Goal: Information Seeking & Learning: Learn about a topic

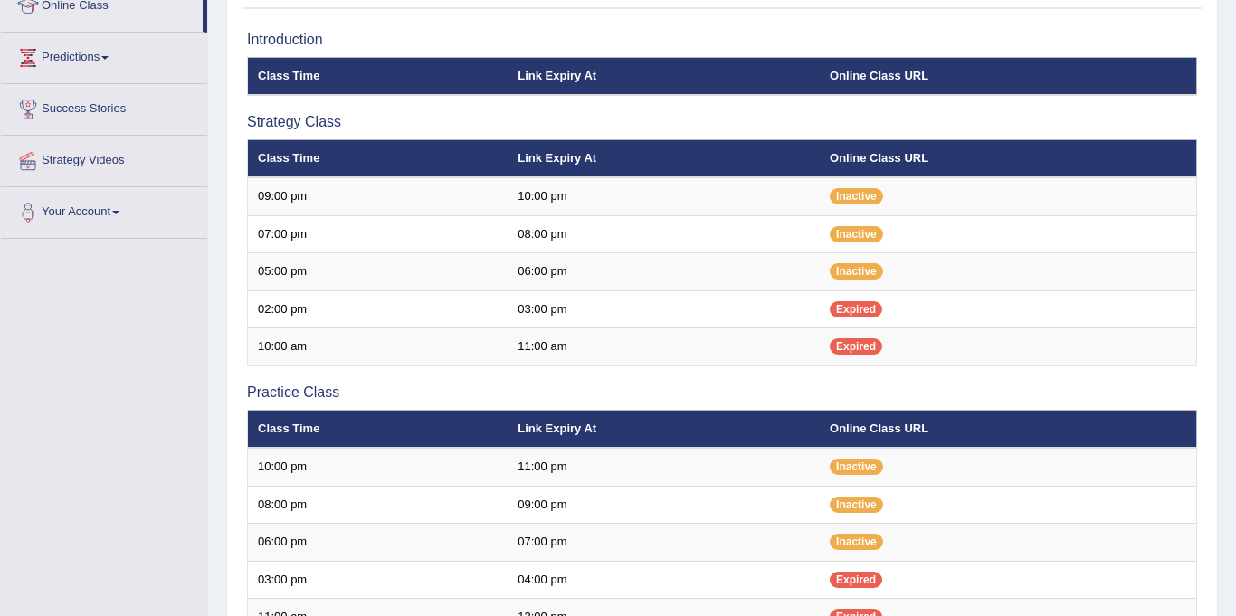
scroll to position [258, 0]
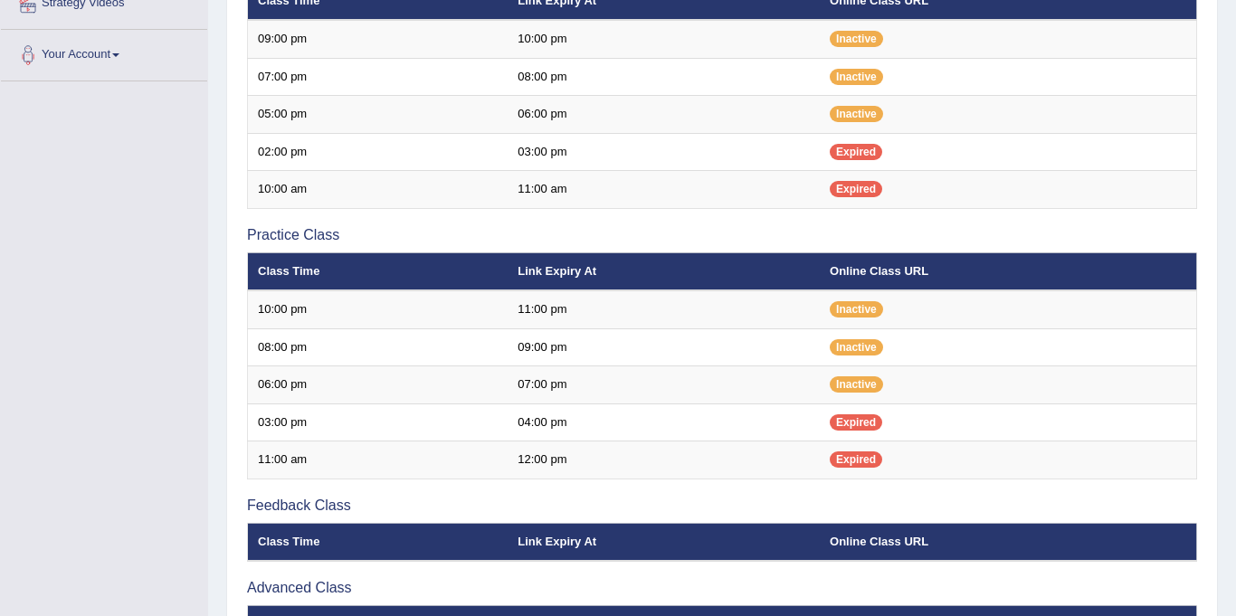
scroll to position [423, 0]
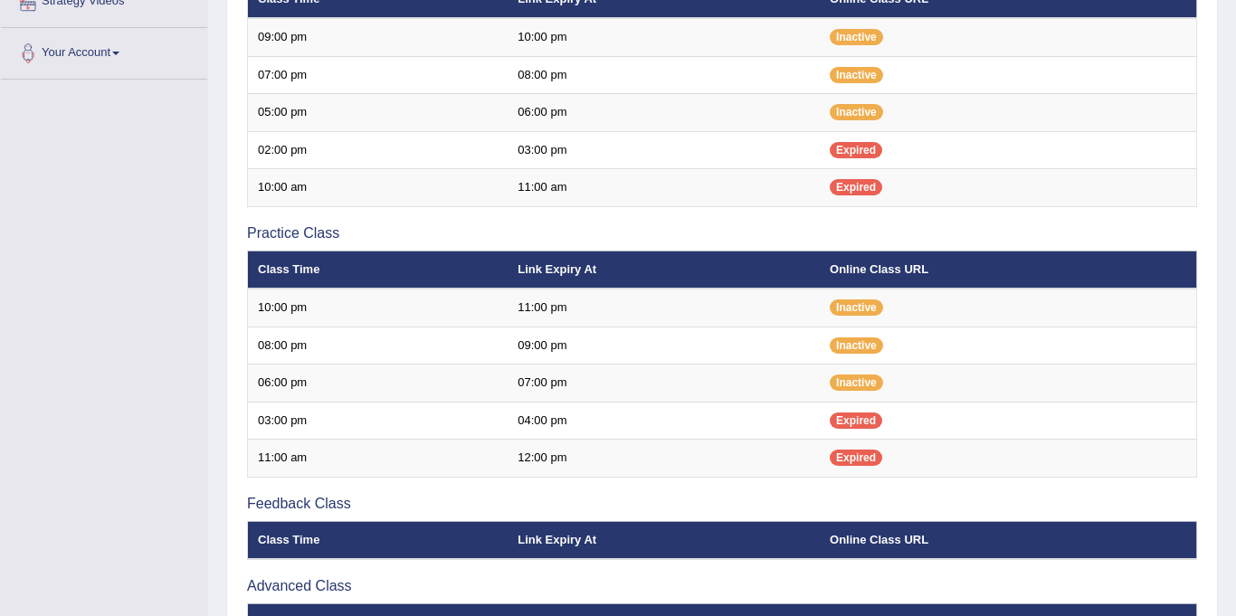
scroll to position [423, 0]
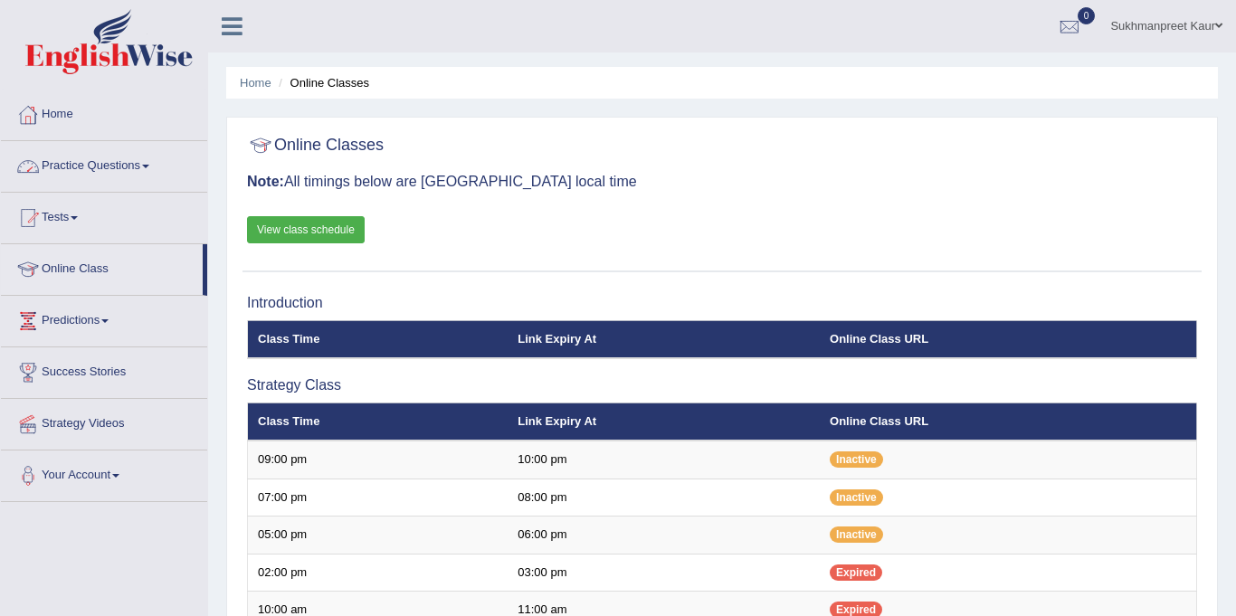
click at [75, 113] on link "Home" at bounding box center [104, 112] width 206 height 45
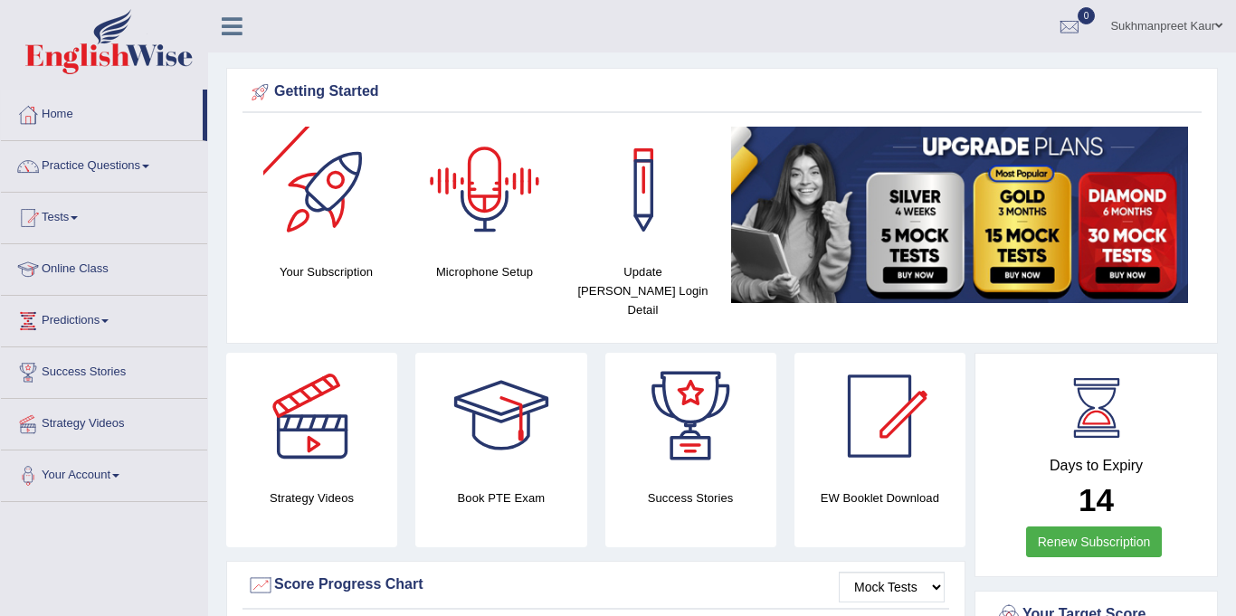
click at [474, 184] on div at bounding box center [485, 190] width 127 height 127
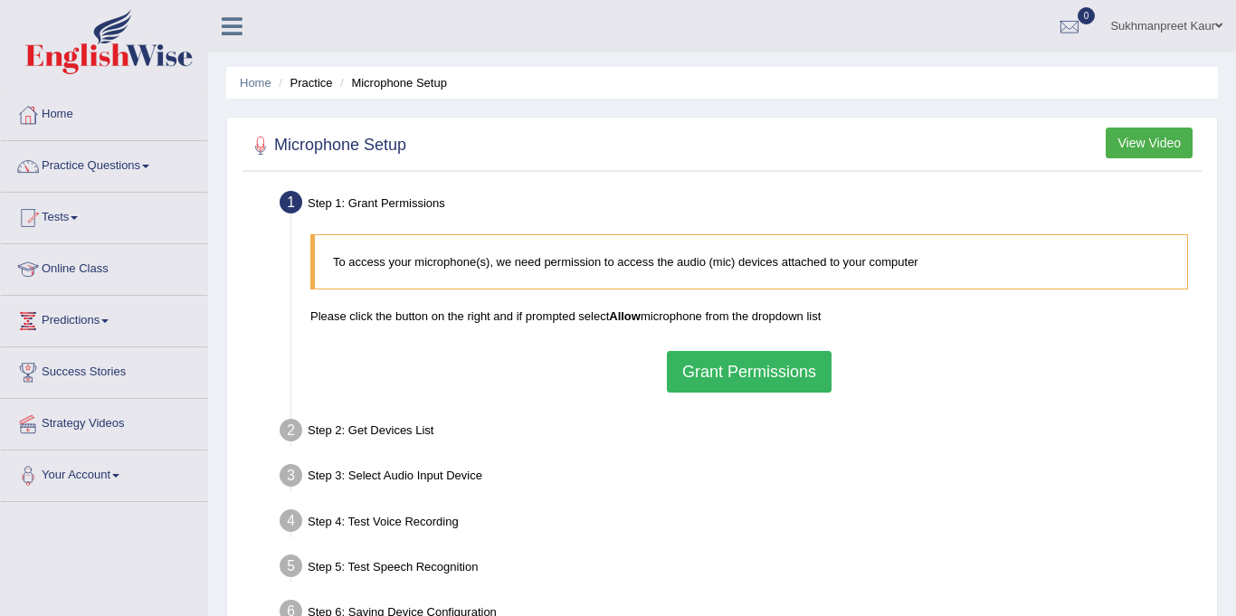
click at [737, 368] on button "Grant Permissions" at bounding box center [749, 372] width 165 height 42
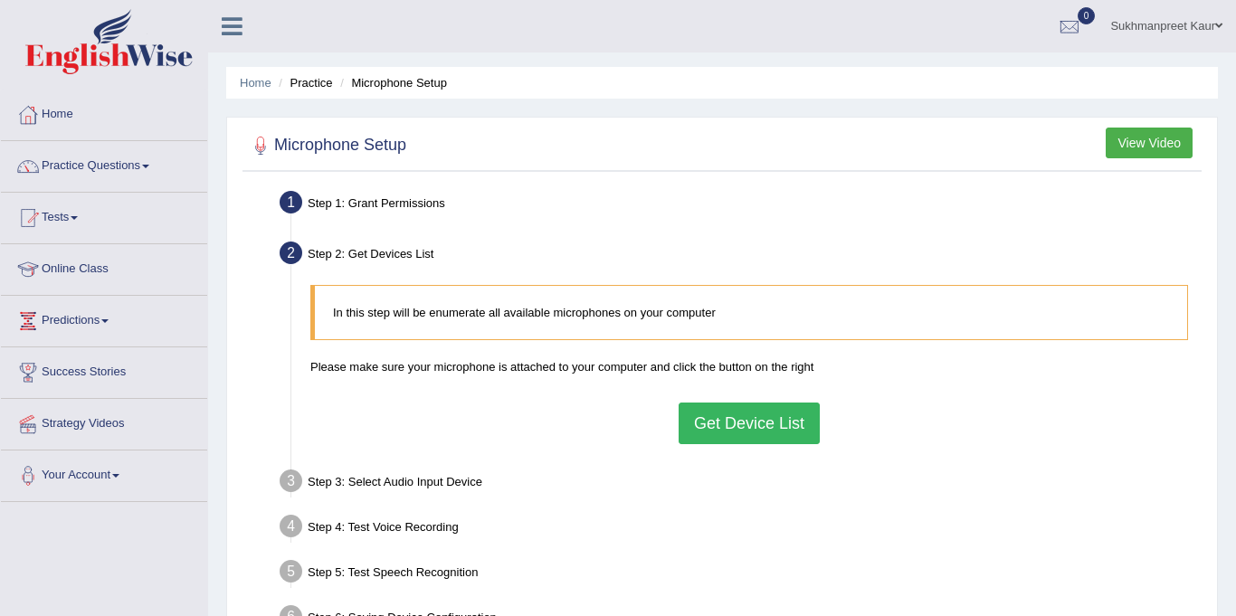
click at [750, 418] on button "Get Device List" at bounding box center [749, 424] width 141 height 42
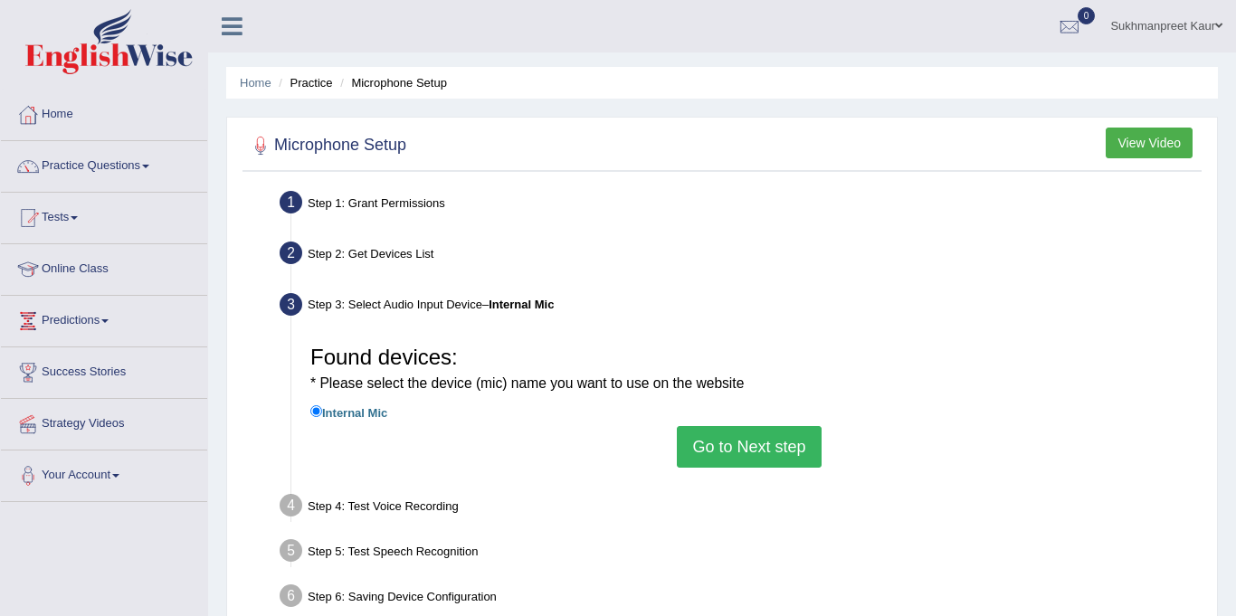
click at [747, 449] on button "Go to Next step" at bounding box center [749, 447] width 144 height 42
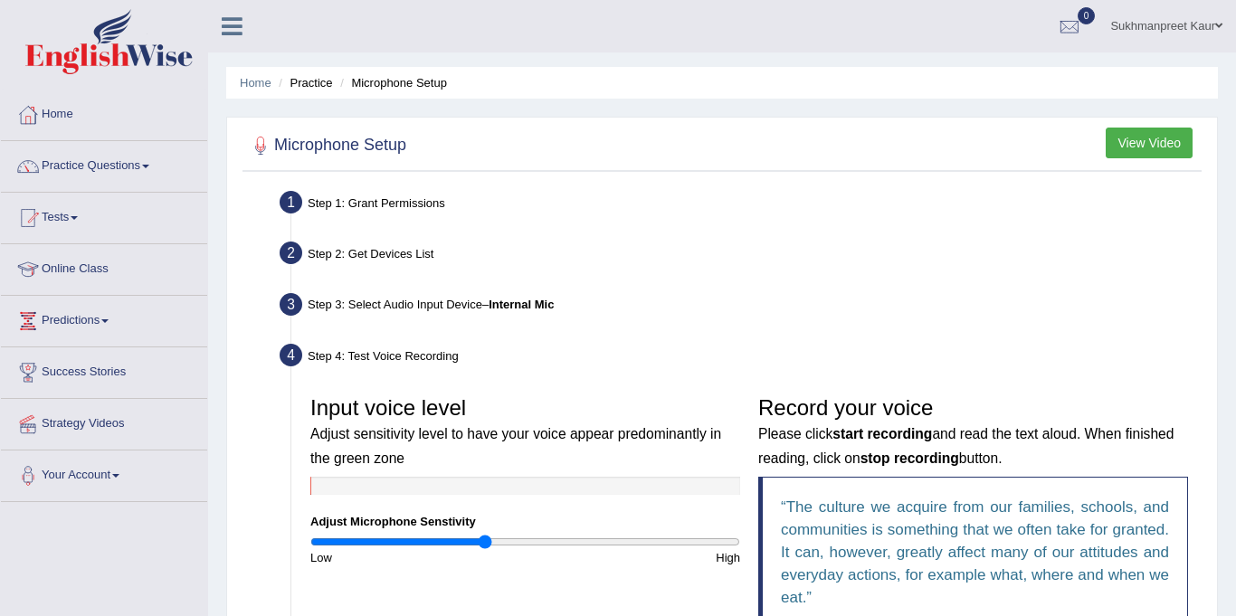
click at [487, 544] on input "range" at bounding box center [525, 542] width 430 height 14
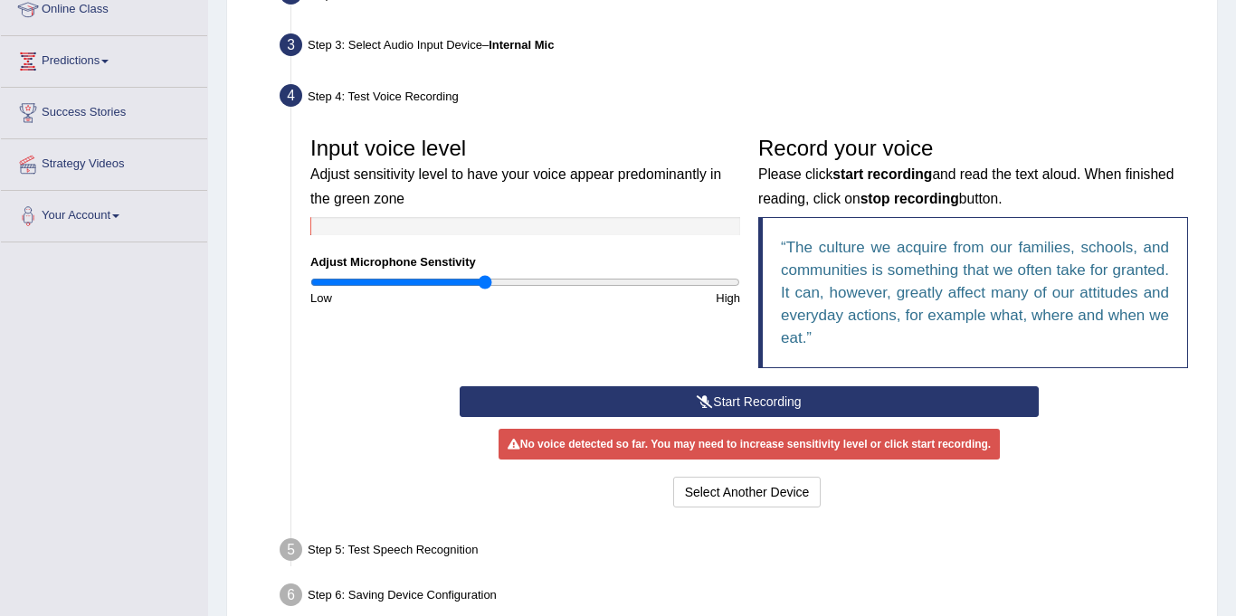
scroll to position [258, 0]
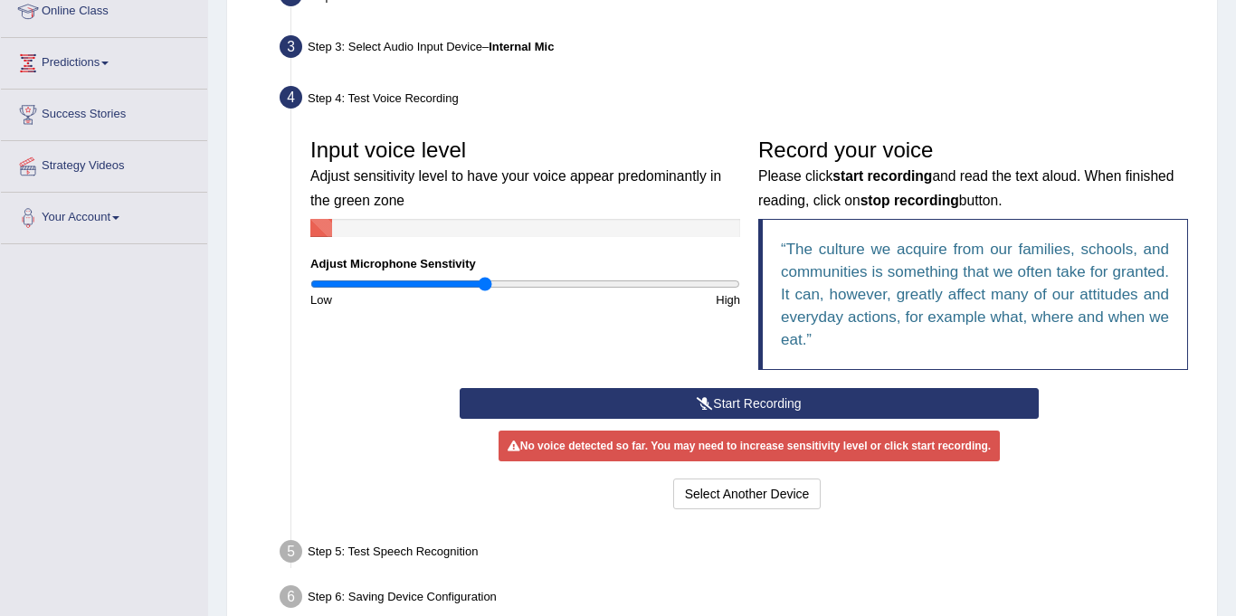
click at [742, 400] on button "Start Recording" at bounding box center [749, 403] width 579 height 31
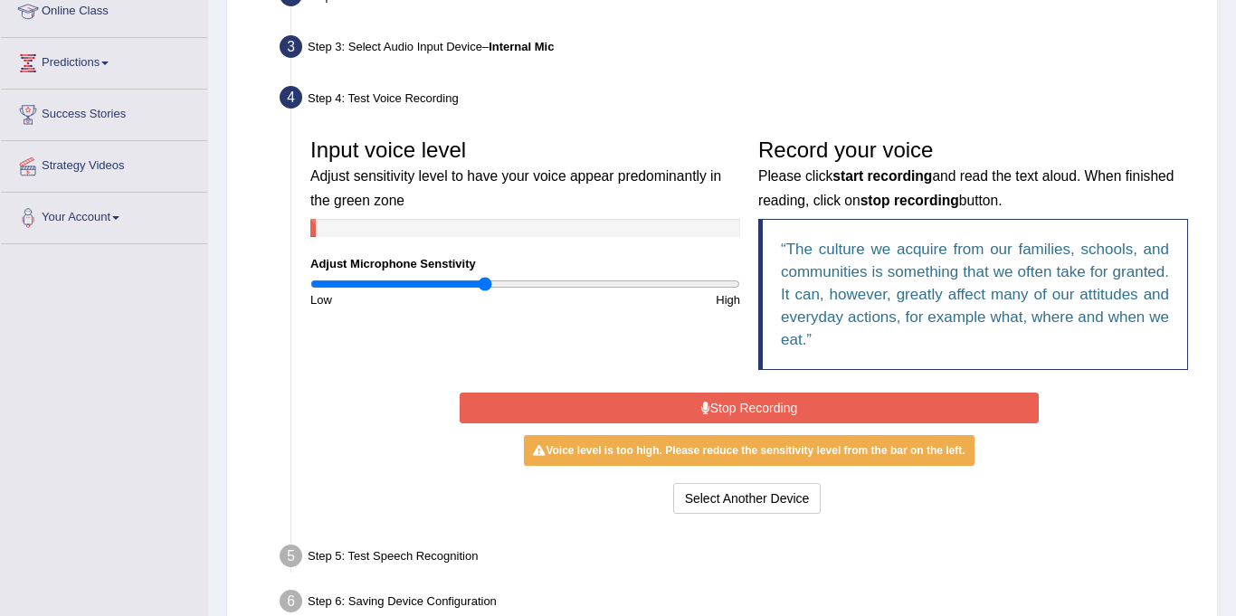
click at [742, 400] on button "Stop Recording" at bounding box center [749, 408] width 579 height 31
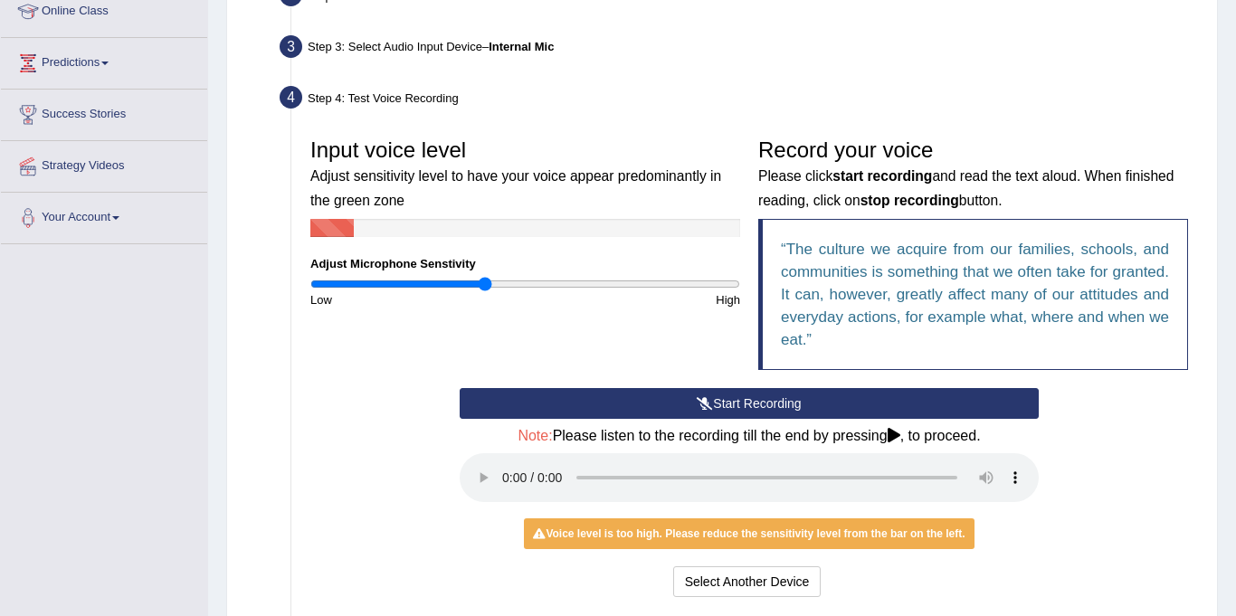
type input "0.68"
click at [455, 284] on input "range" at bounding box center [525, 284] width 430 height 14
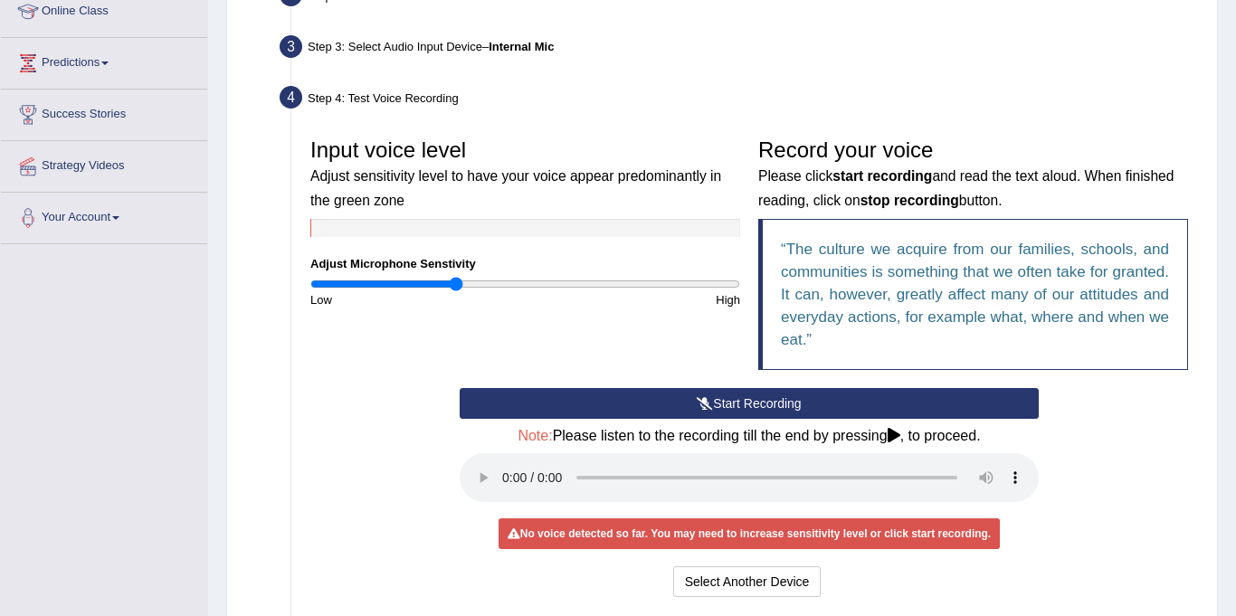
click at [706, 404] on icon at bounding box center [705, 403] width 16 height 13
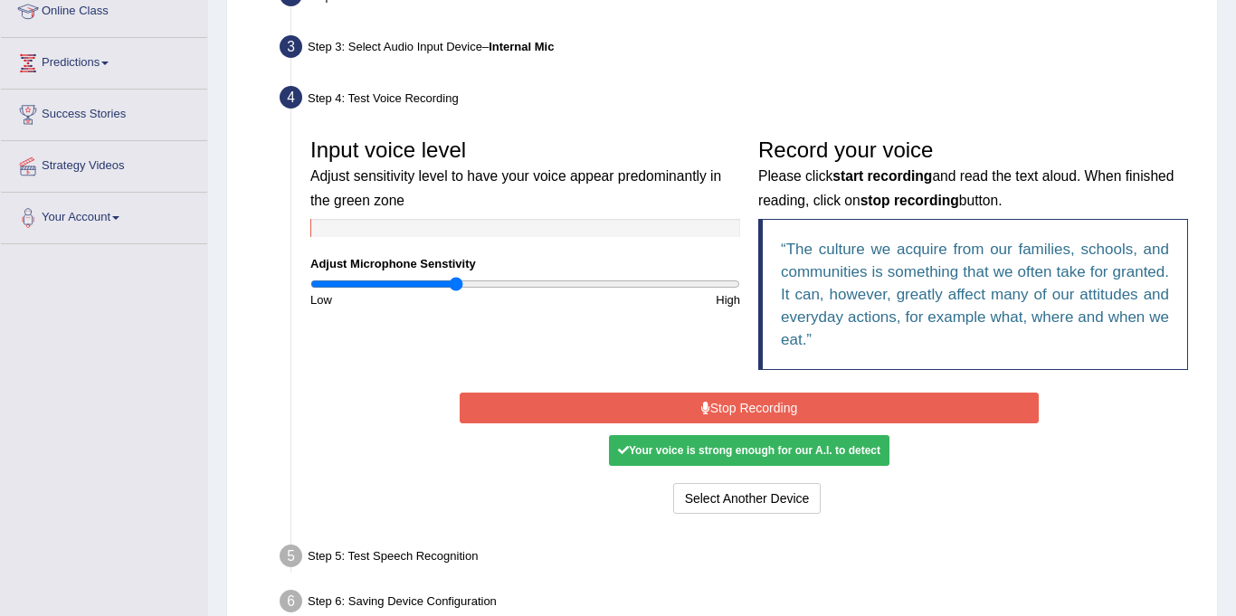
click at [706, 404] on icon at bounding box center [705, 408] width 9 height 13
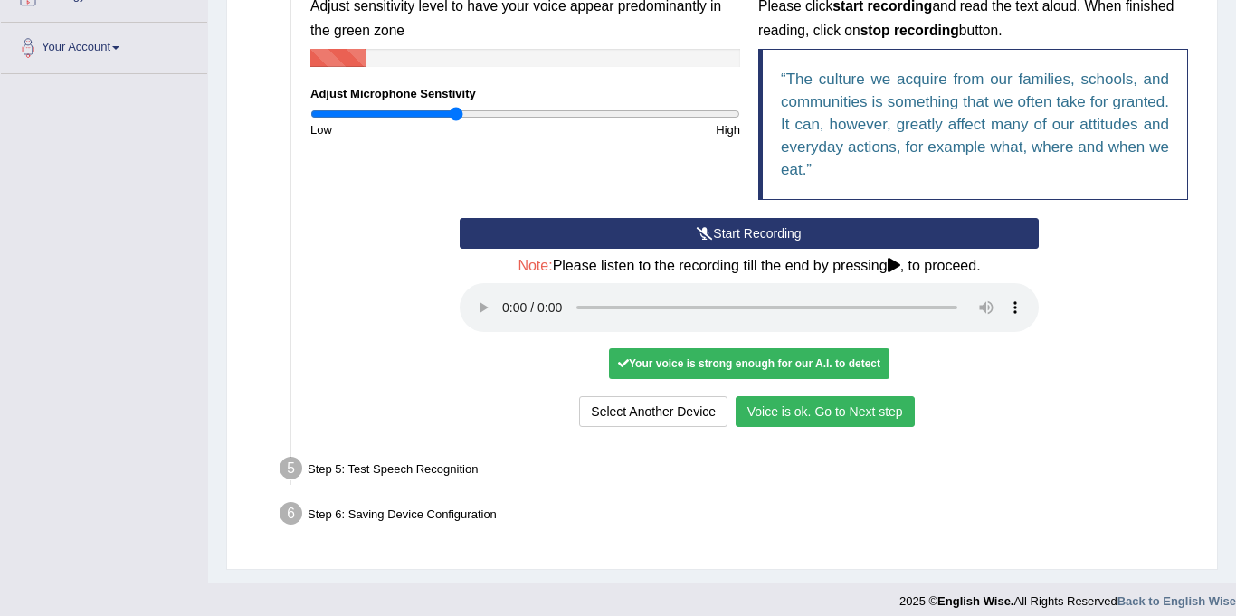
scroll to position [424, 0]
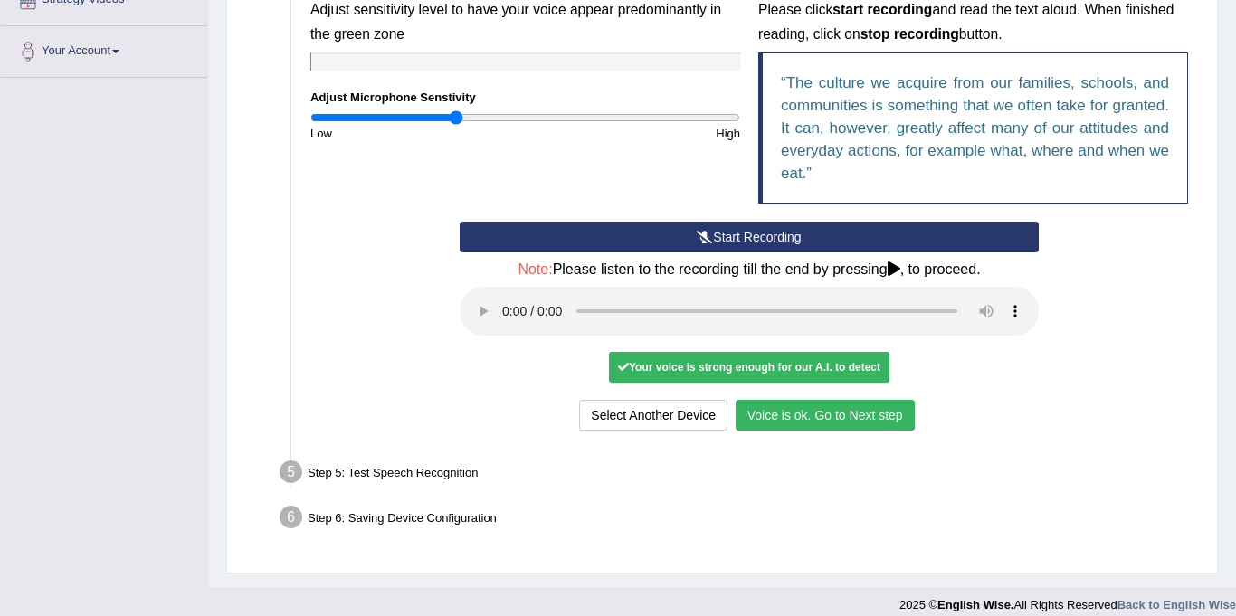
click at [832, 412] on button "Voice is ok. Go to Next step" at bounding box center [825, 415] width 179 height 31
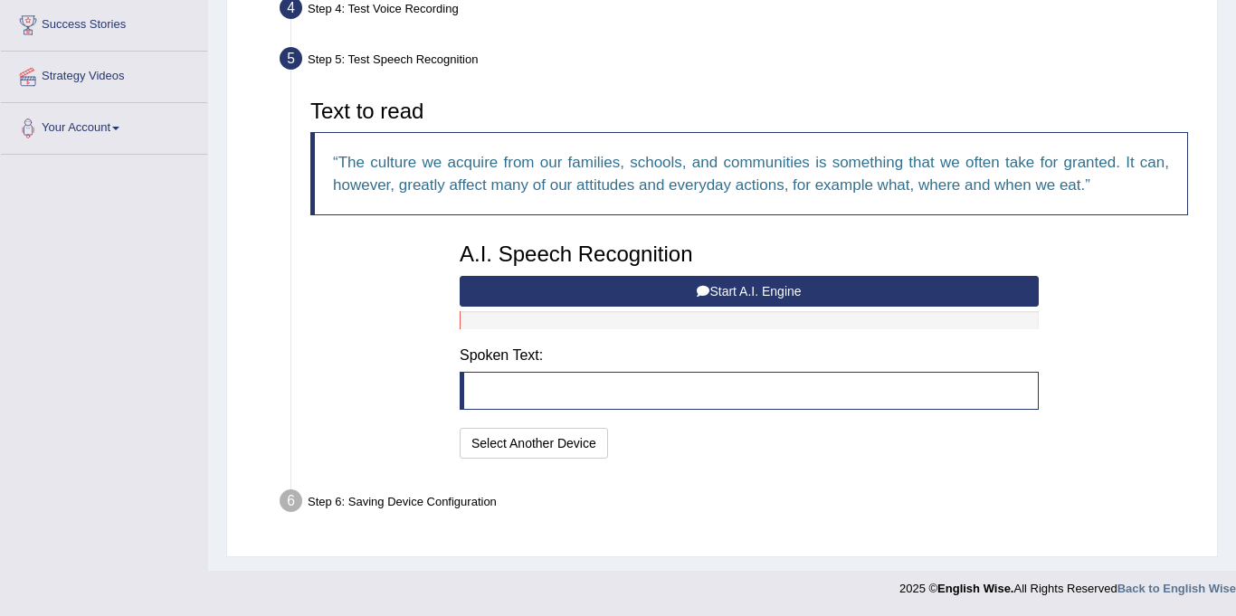
scroll to position [347, 0]
click at [757, 294] on button "Start A.I. Engine" at bounding box center [749, 291] width 579 height 31
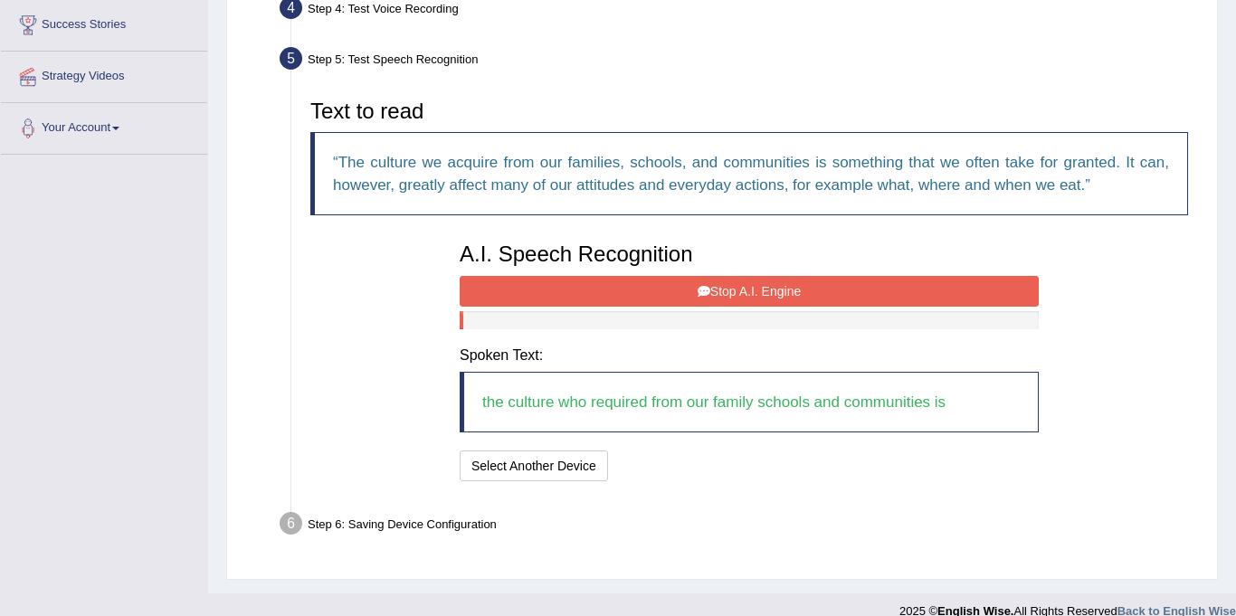
click at [757, 294] on button "Stop A.I. Engine" at bounding box center [749, 291] width 579 height 31
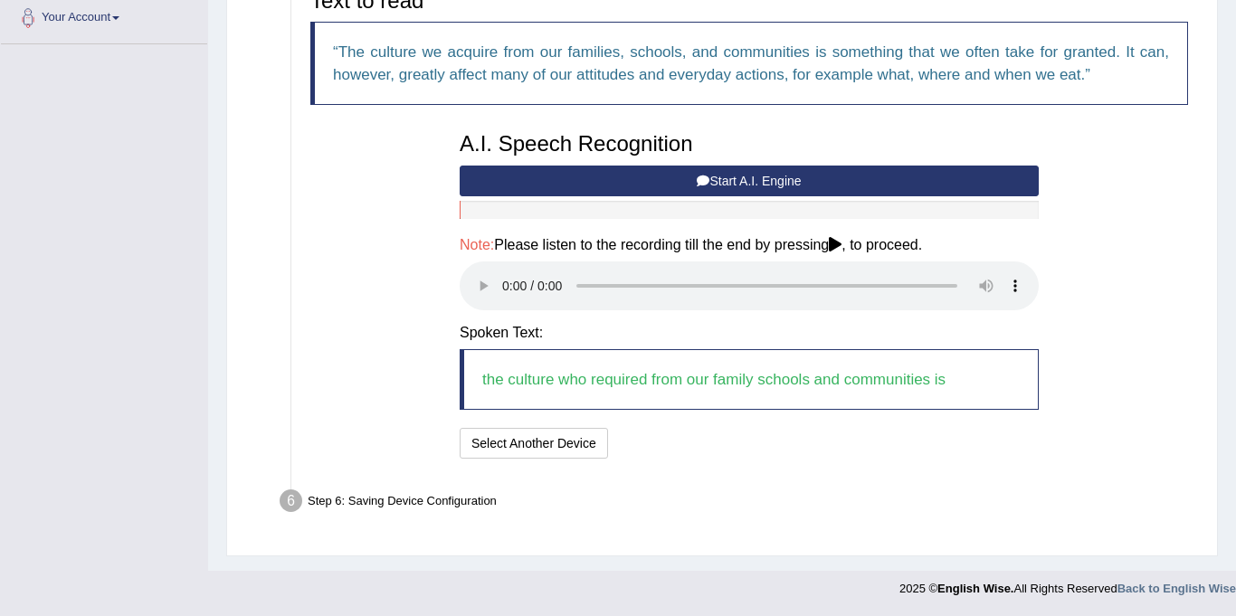
scroll to position [455, 0]
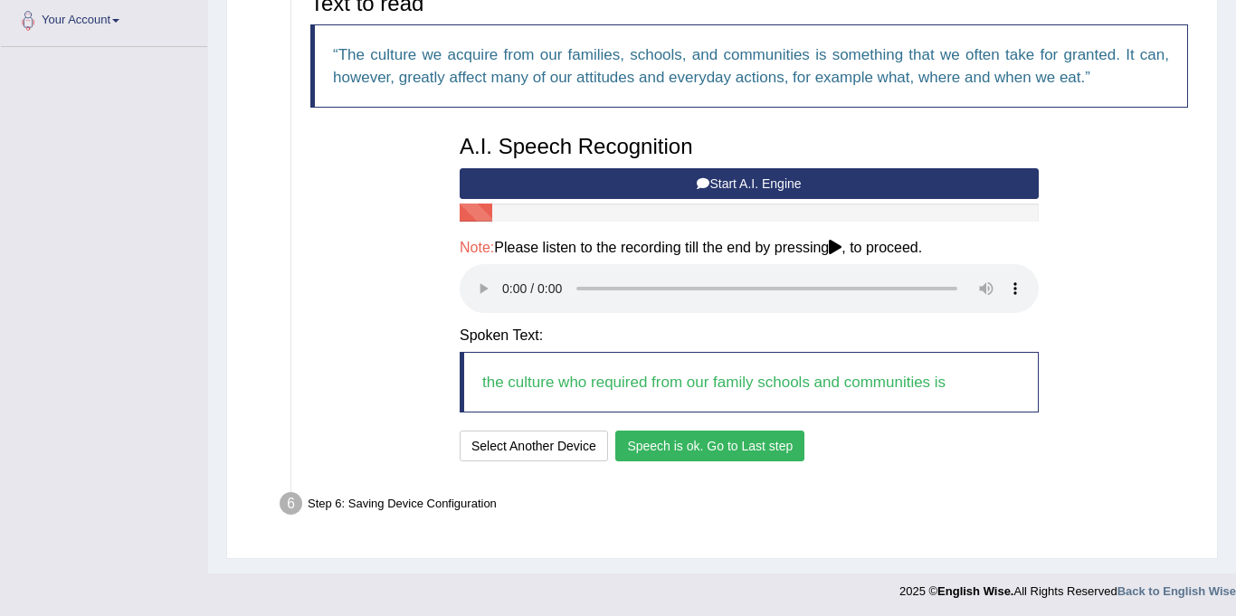
click at [690, 446] on button "Speech is ok. Go to Last step" at bounding box center [709, 446] width 189 height 31
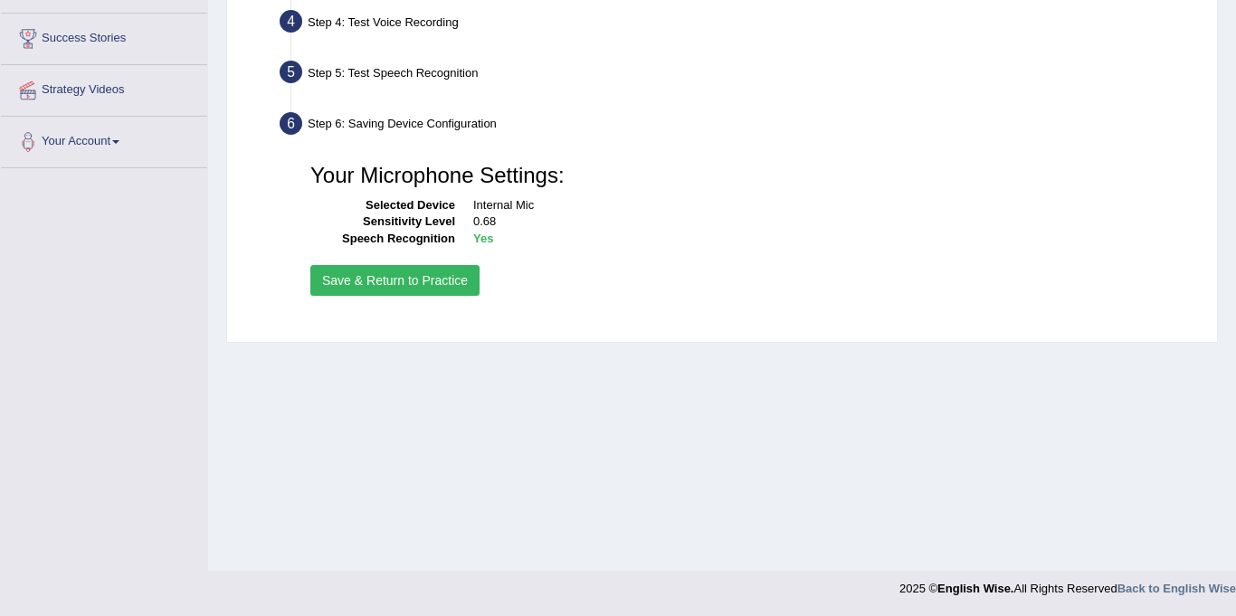
click at [425, 281] on button "Save & Return to Practice" at bounding box center [394, 280] width 169 height 31
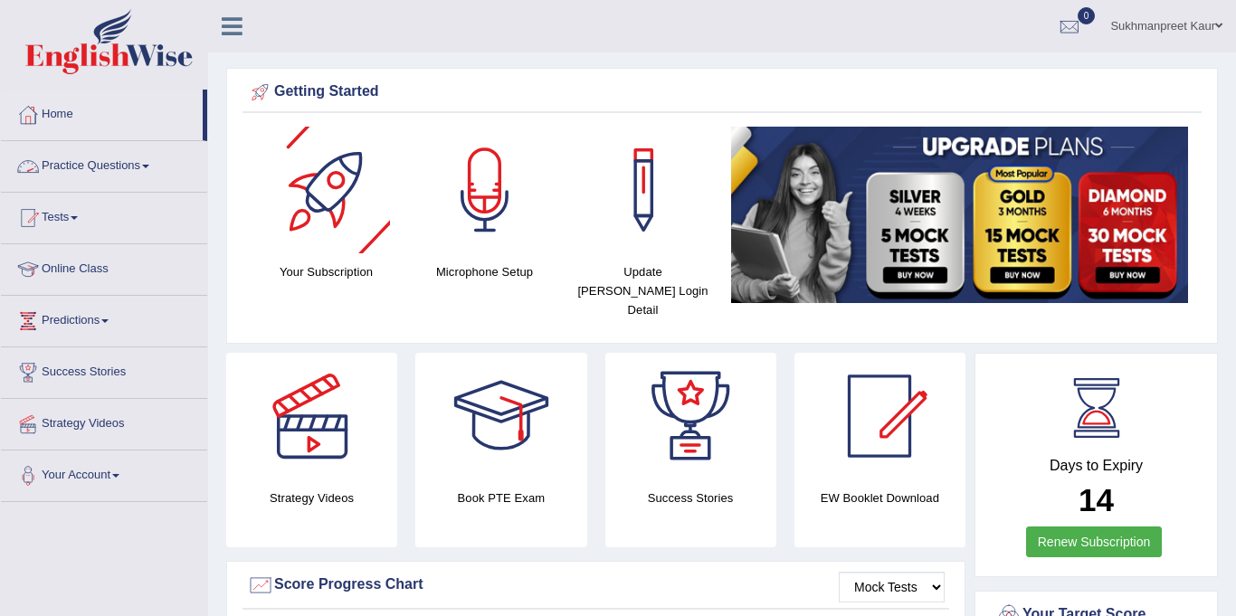
click at [148, 163] on link "Practice Questions" at bounding box center [104, 163] width 206 height 45
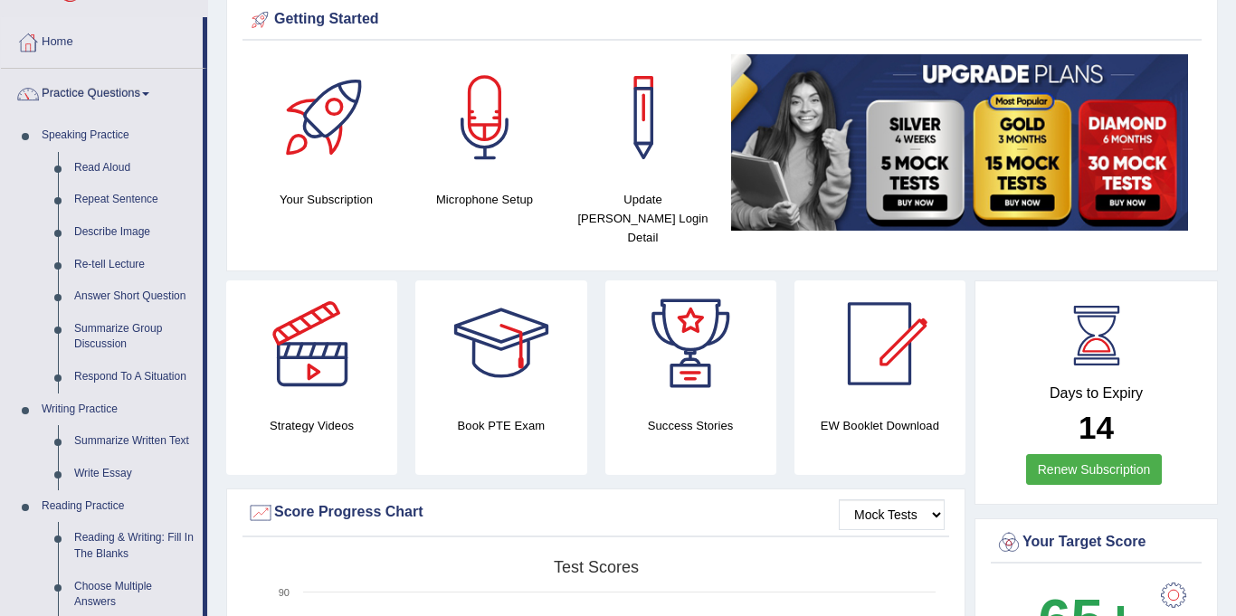
scroll to position [69, 0]
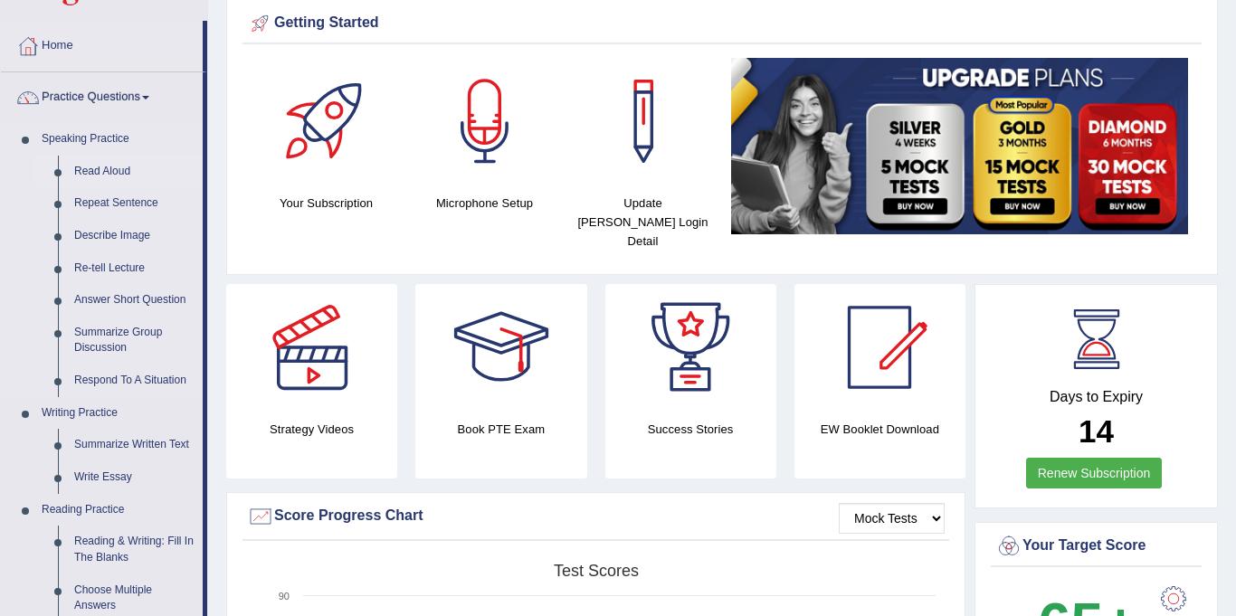
click at [103, 171] on link "Read Aloud" at bounding box center [134, 172] width 137 height 33
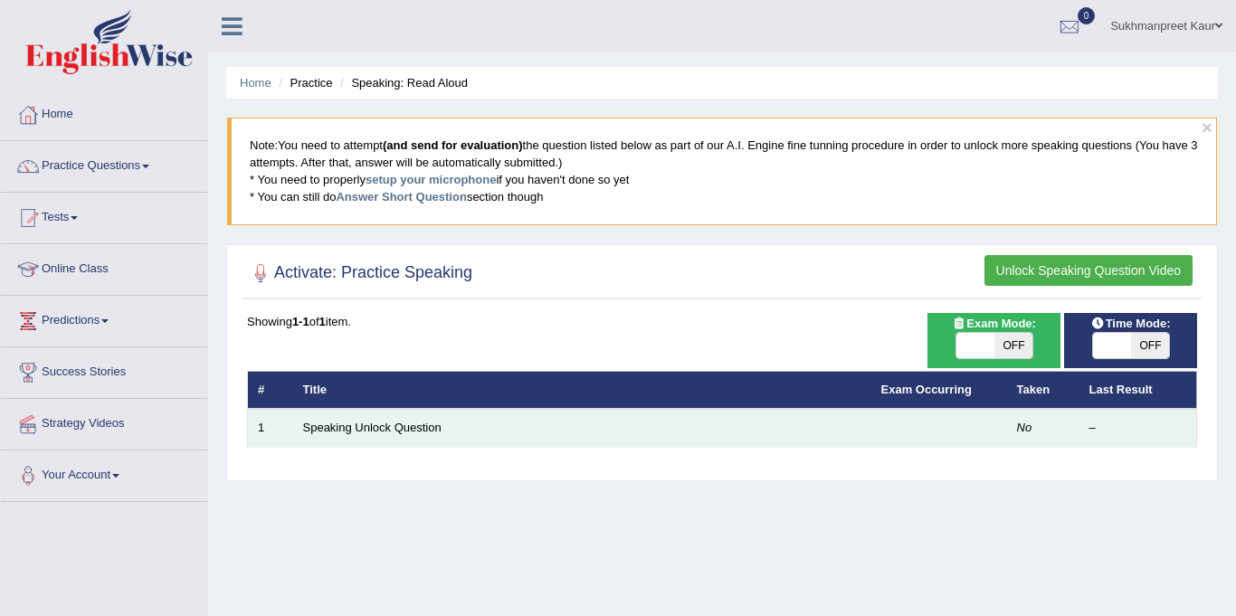
click at [488, 424] on td "Speaking Unlock Question" at bounding box center [582, 428] width 578 height 38
click at [528, 419] on td "Speaking Unlock Question" at bounding box center [582, 428] width 578 height 38
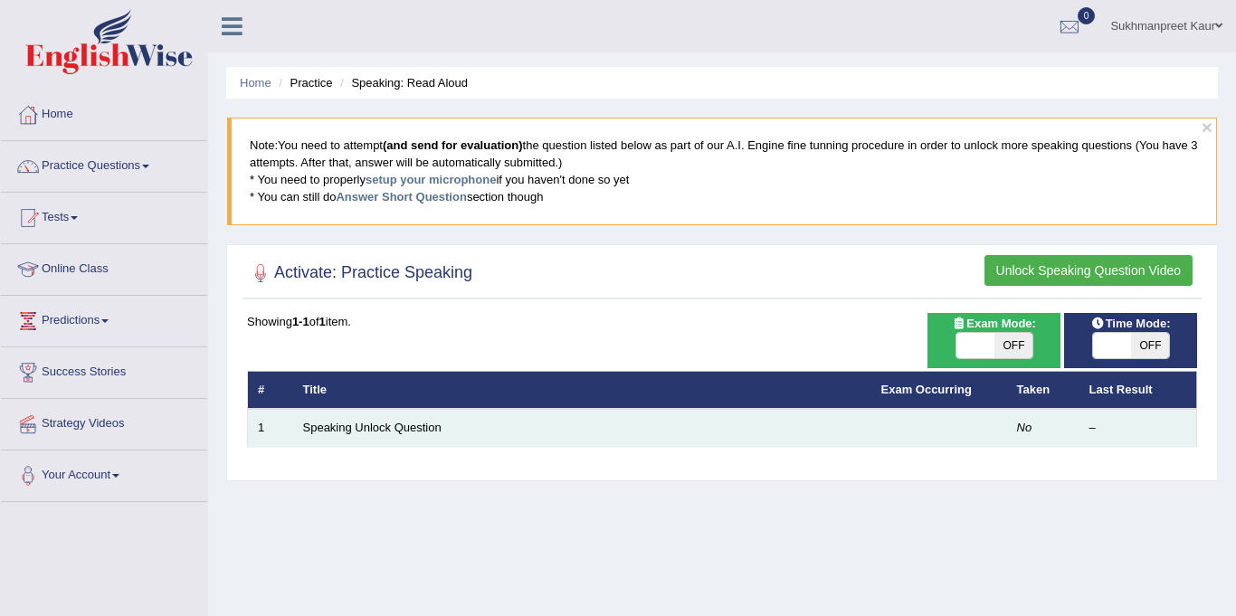
click at [528, 419] on td "Speaking Unlock Question" at bounding box center [582, 428] width 578 height 38
click at [347, 428] on link "Speaking Unlock Question" at bounding box center [372, 428] width 138 height 14
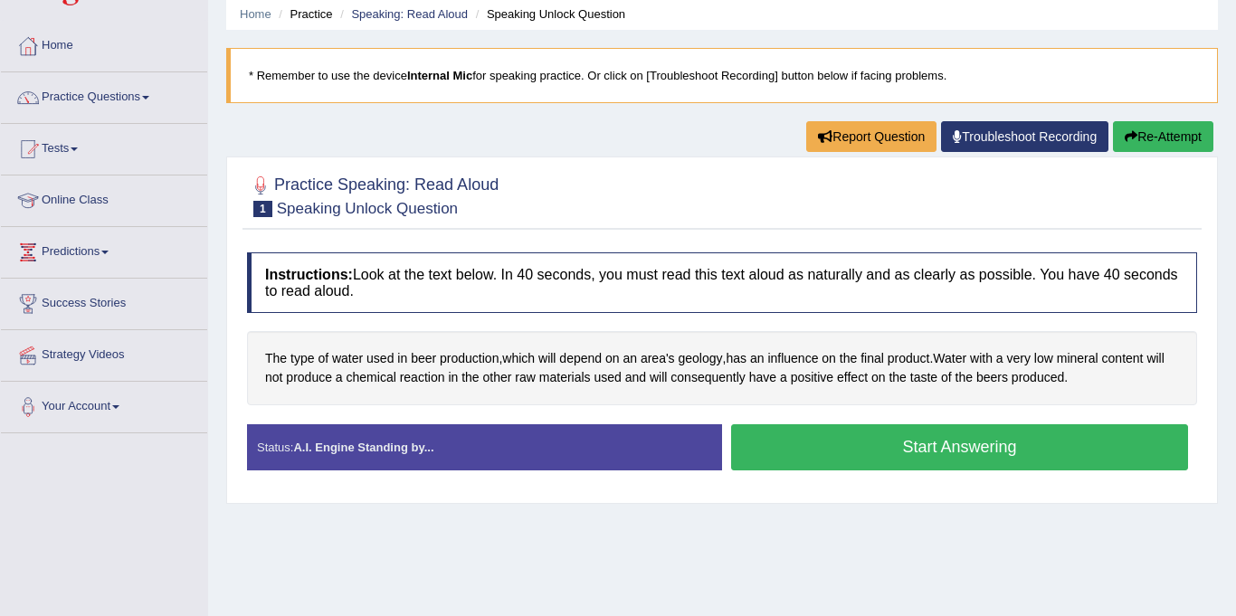
scroll to position [68, 0]
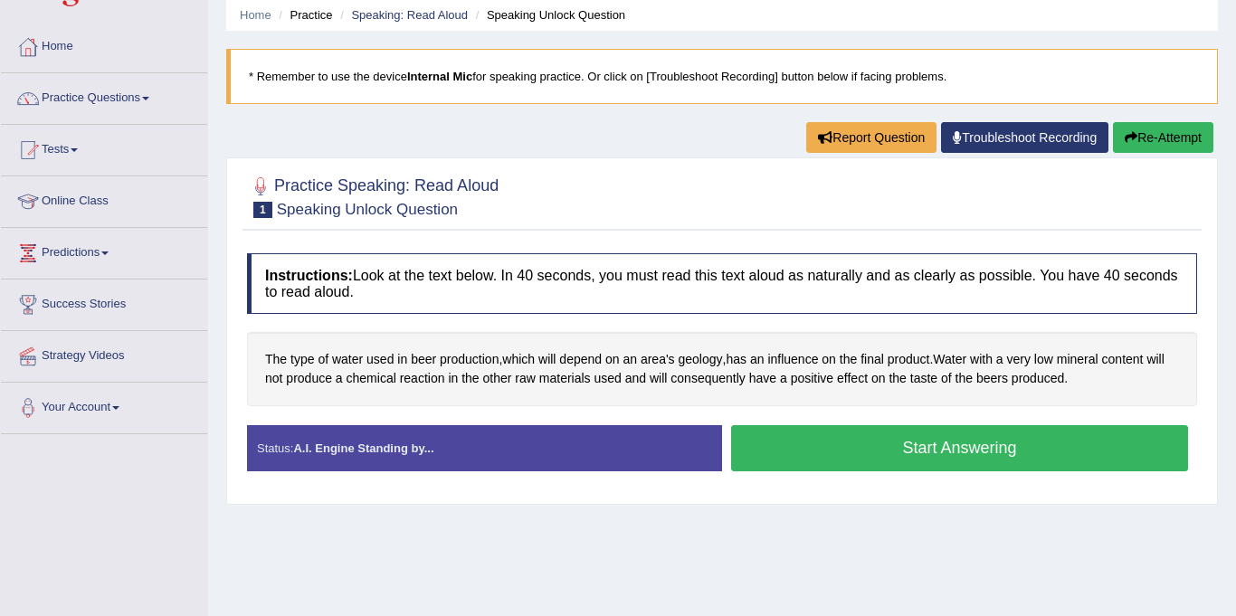
click at [902, 449] on button "Start Answering" at bounding box center [959, 448] width 457 height 46
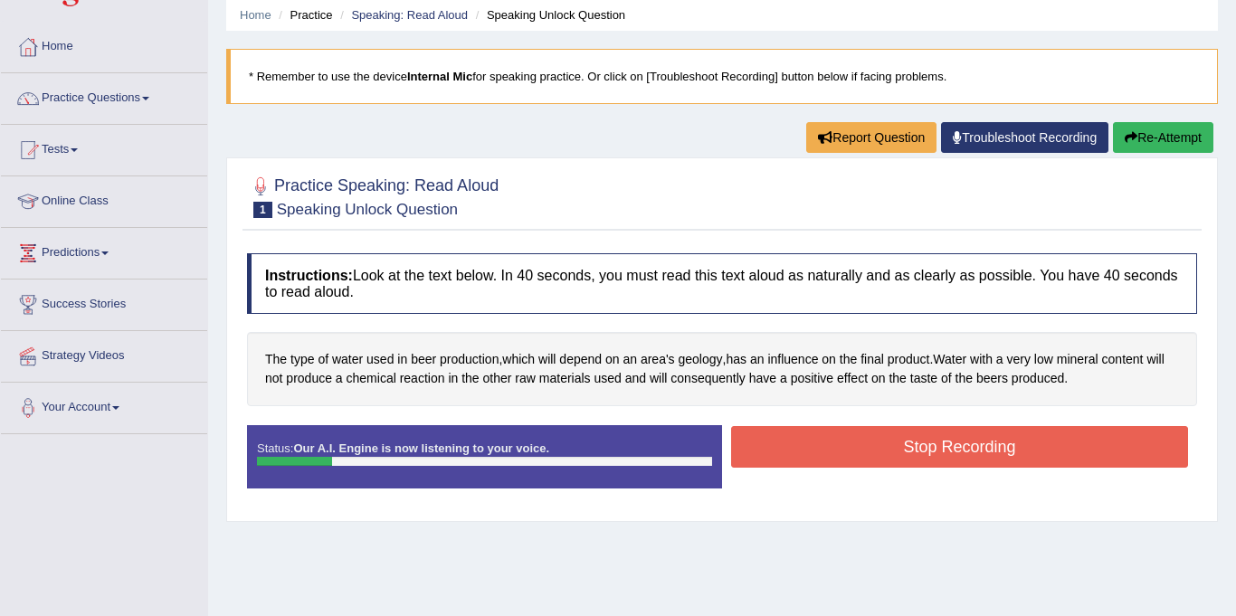
click at [902, 449] on button "Stop Recording" at bounding box center [959, 447] width 457 height 42
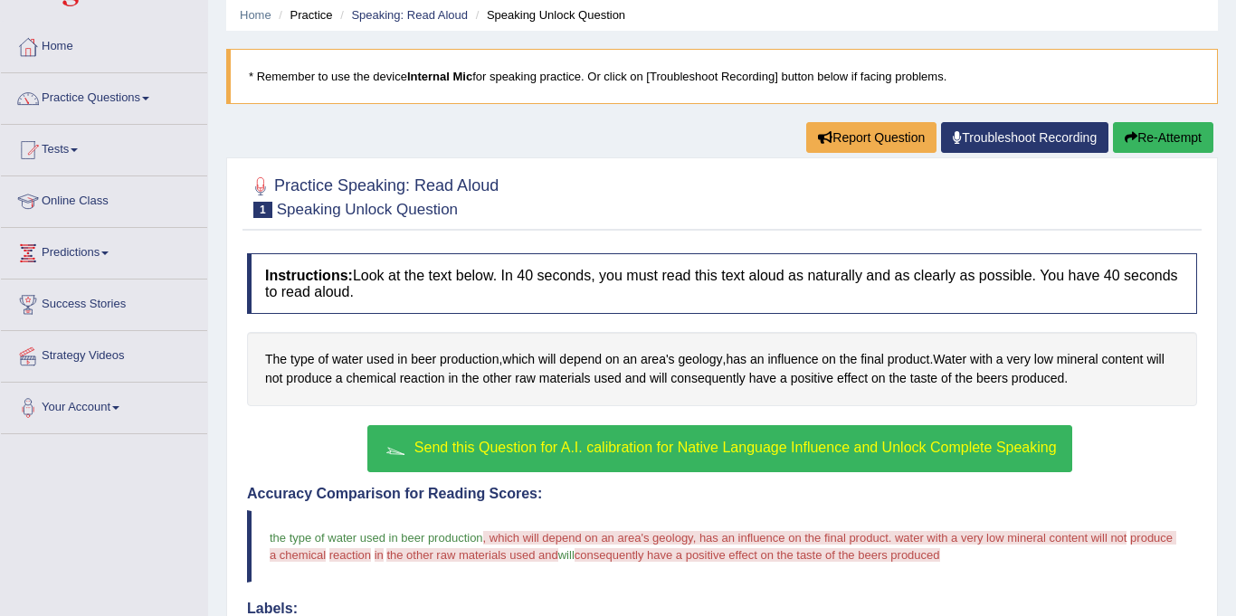
click at [651, 444] on span "Send this Question for A.I. calibration for Native Language Influence and Unloc…" at bounding box center [735, 447] width 642 height 15
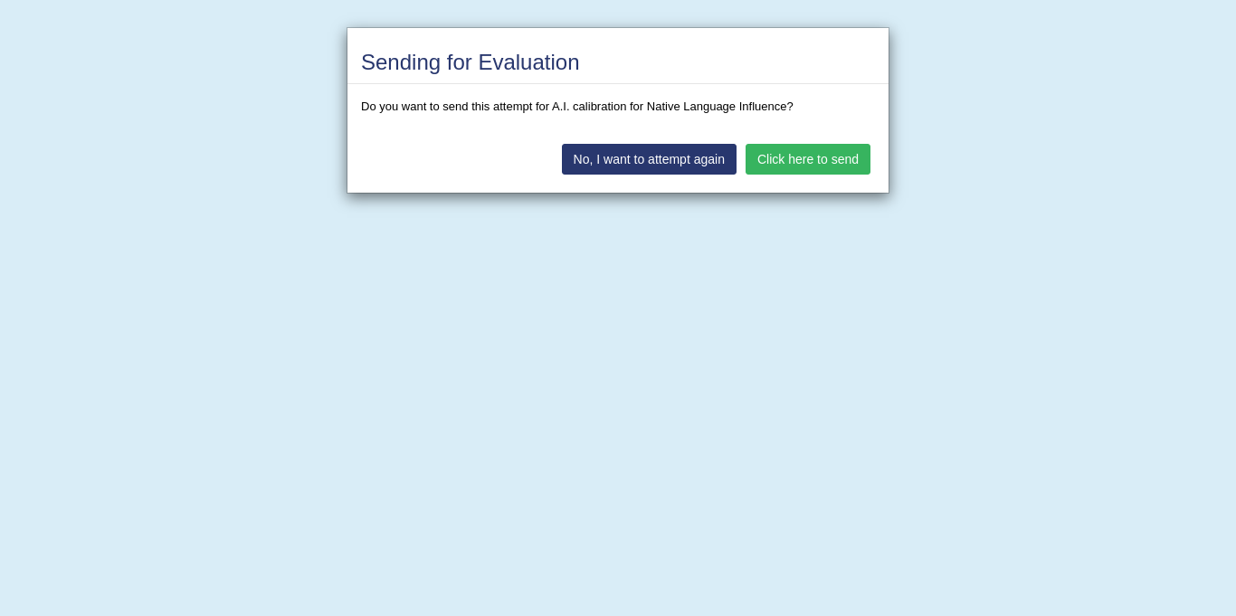
click at [828, 147] on button "Click here to send" at bounding box center [808, 159] width 125 height 31
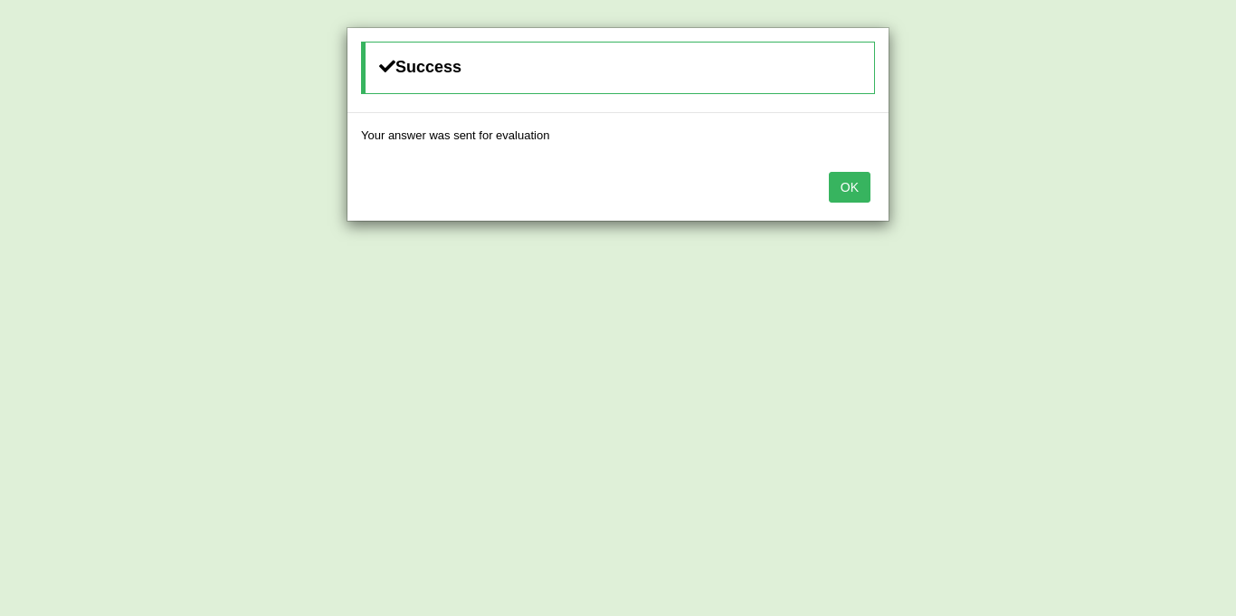
click at [852, 185] on button "OK" at bounding box center [850, 187] width 42 height 31
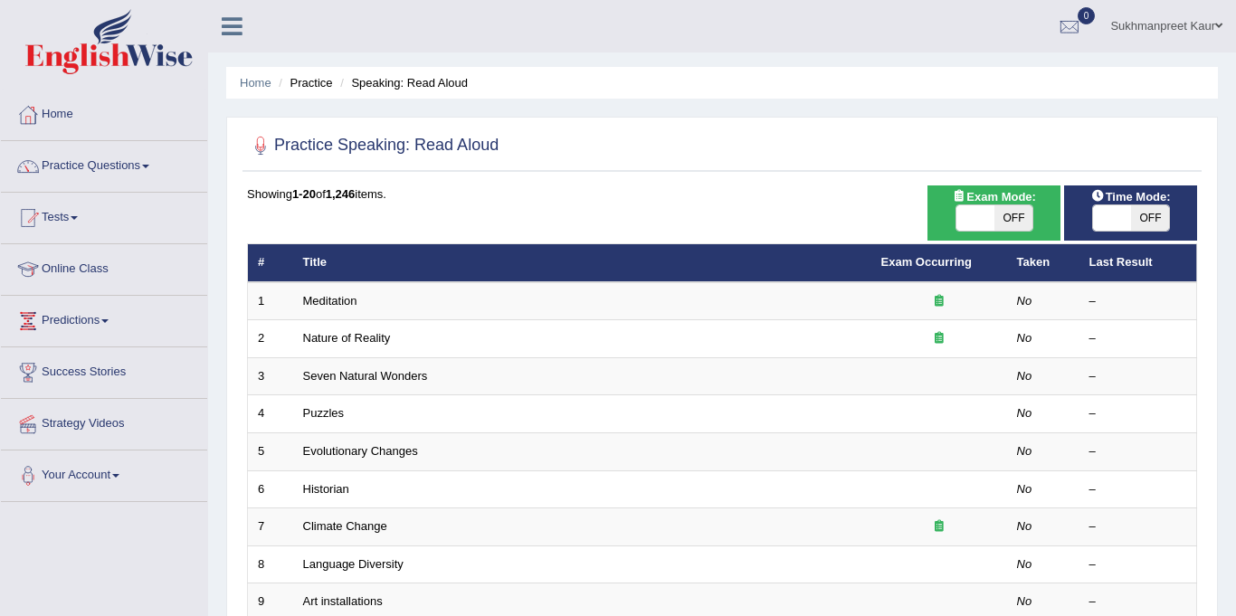
scroll to position [3, 0]
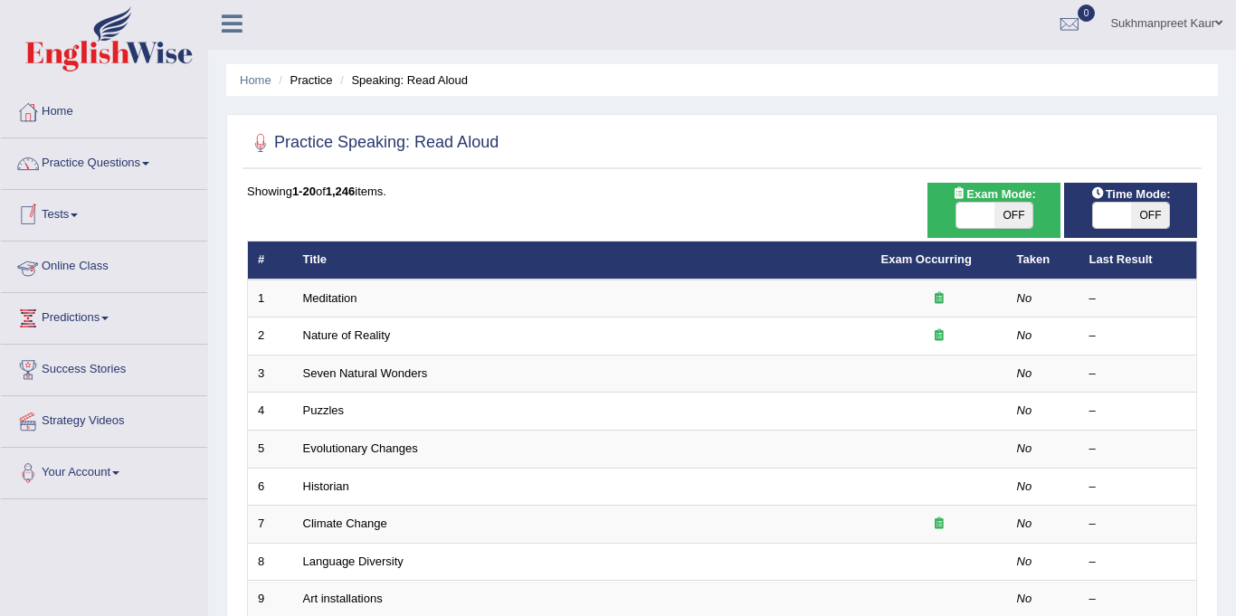
click at [81, 258] on link "Online Class" at bounding box center [104, 264] width 206 height 45
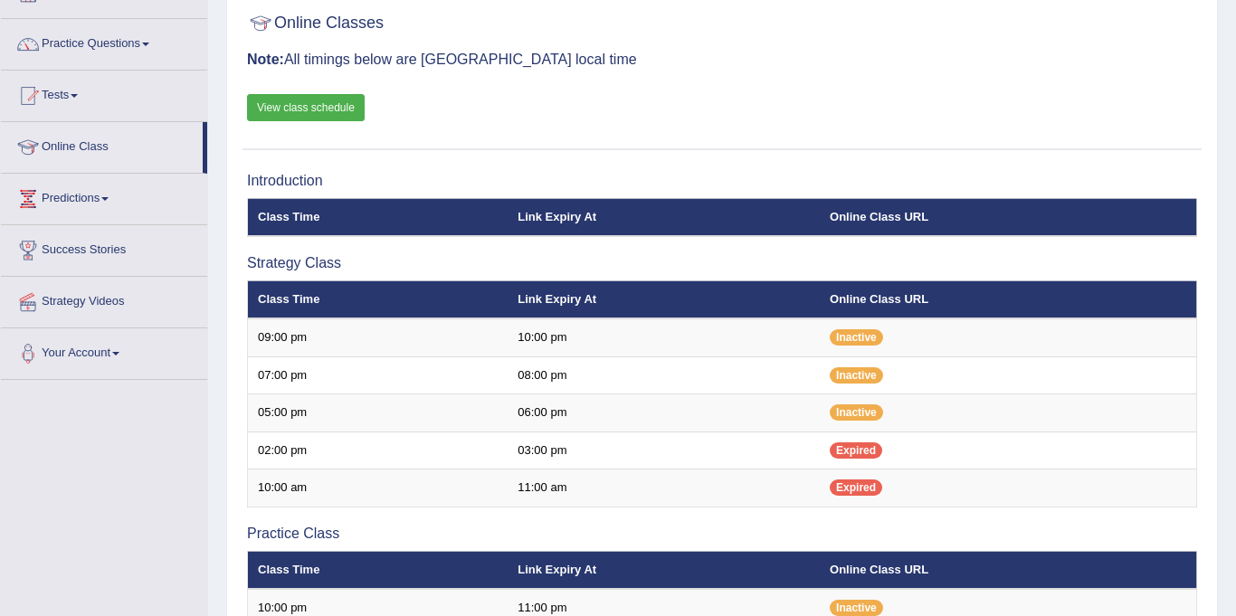
scroll to position [123, 0]
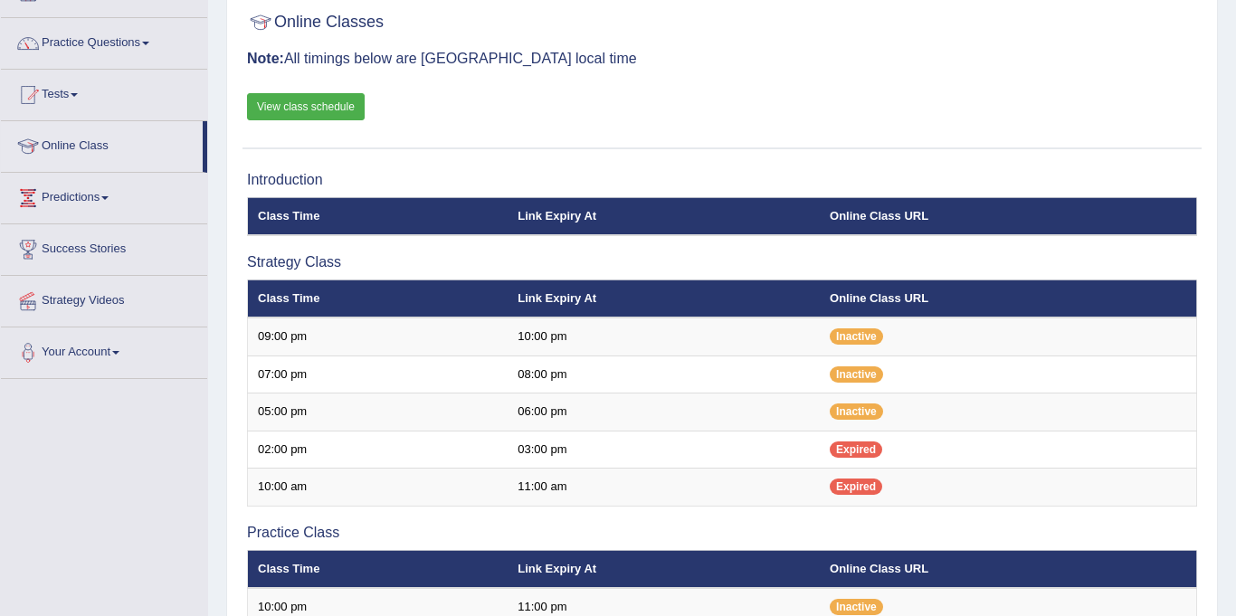
click at [292, 105] on link "View class schedule" at bounding box center [306, 106] width 118 height 27
